Goal: Information Seeking & Learning: Learn about a topic

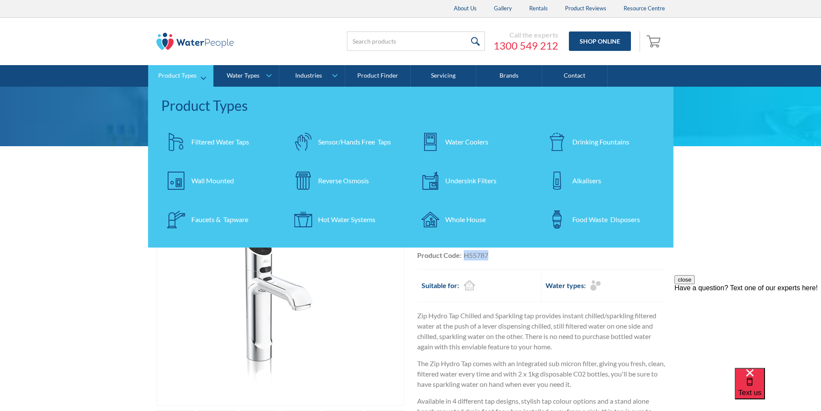
click at [195, 143] on div "Filtered Water Taps" at bounding box center [220, 142] width 58 height 10
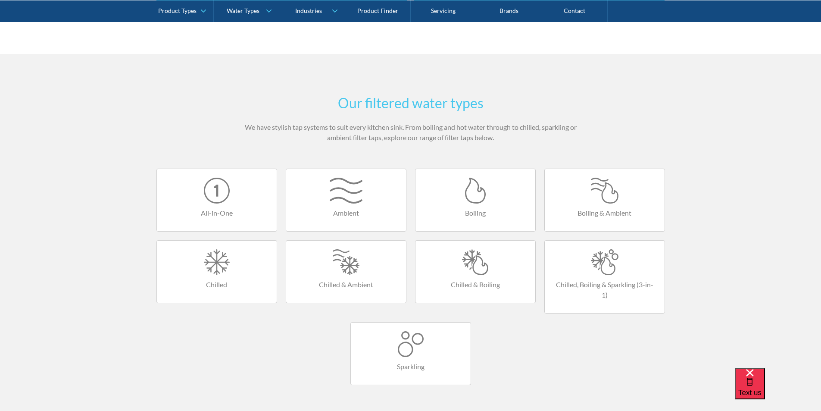
click at [219, 200] on div at bounding box center [217, 191] width 103 height 26
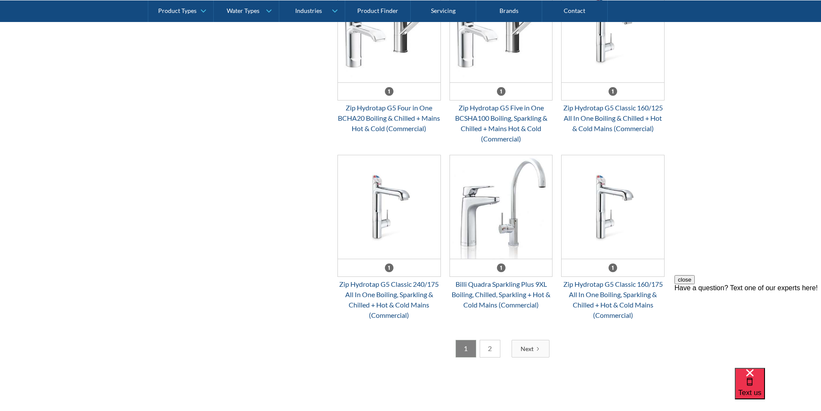
scroll to position [1293, 0]
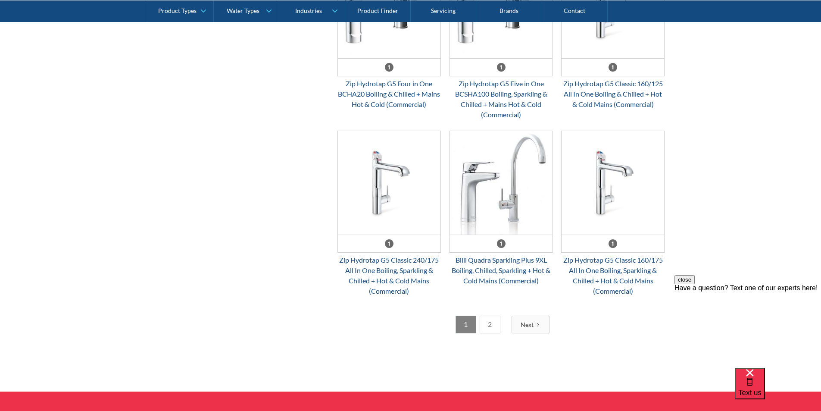
click at [488, 324] on link "2" at bounding box center [490, 325] width 21 height 18
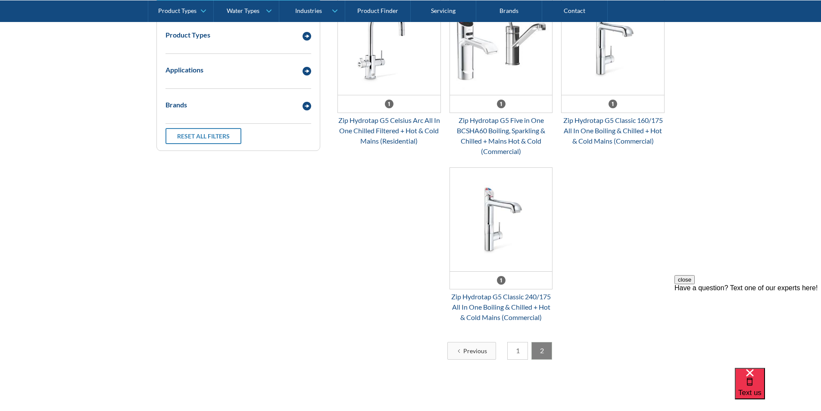
scroll to position [200, 0]
